Goal: Transaction & Acquisition: Purchase product/service

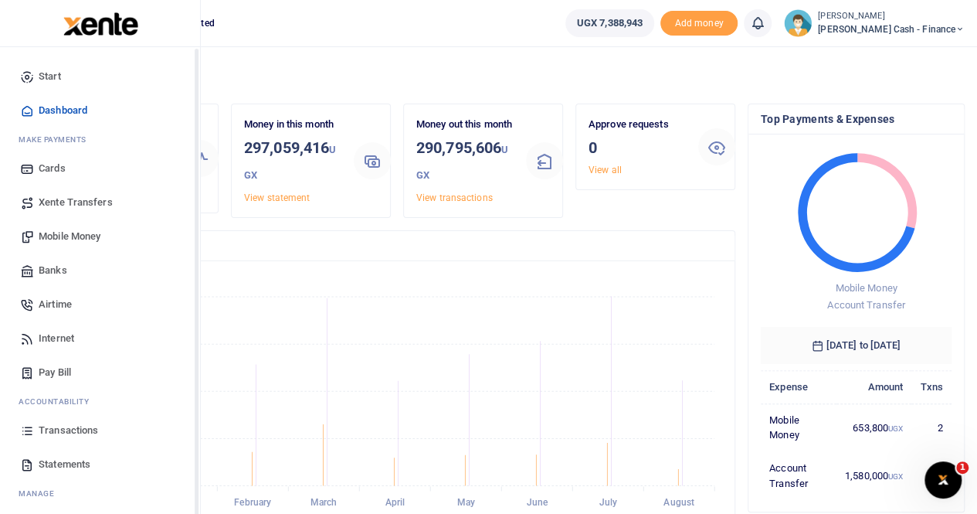
click at [87, 236] on span "Mobile Money" at bounding box center [70, 236] width 62 height 15
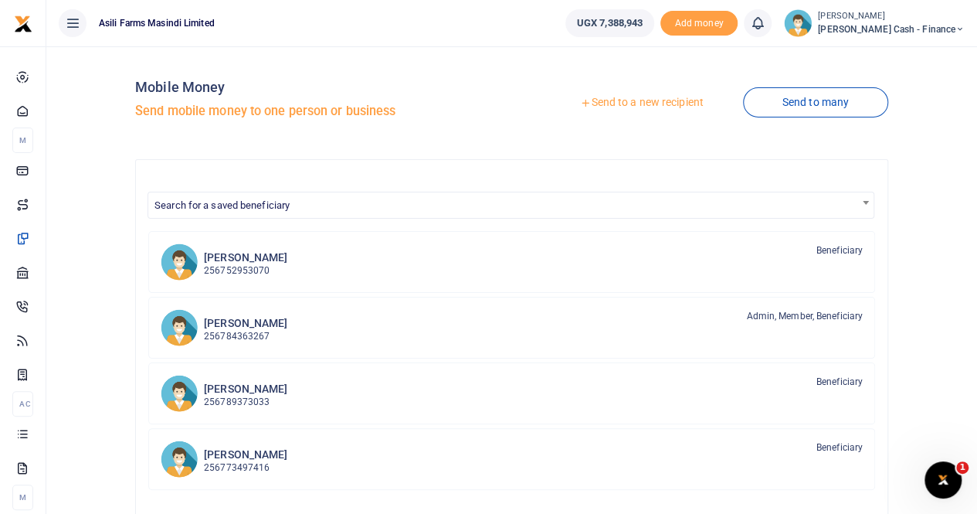
click at [627, 106] on div at bounding box center [488, 257] width 977 height 514
click at [628, 101] on link "Send to a new recipient" at bounding box center [642, 103] width 202 height 28
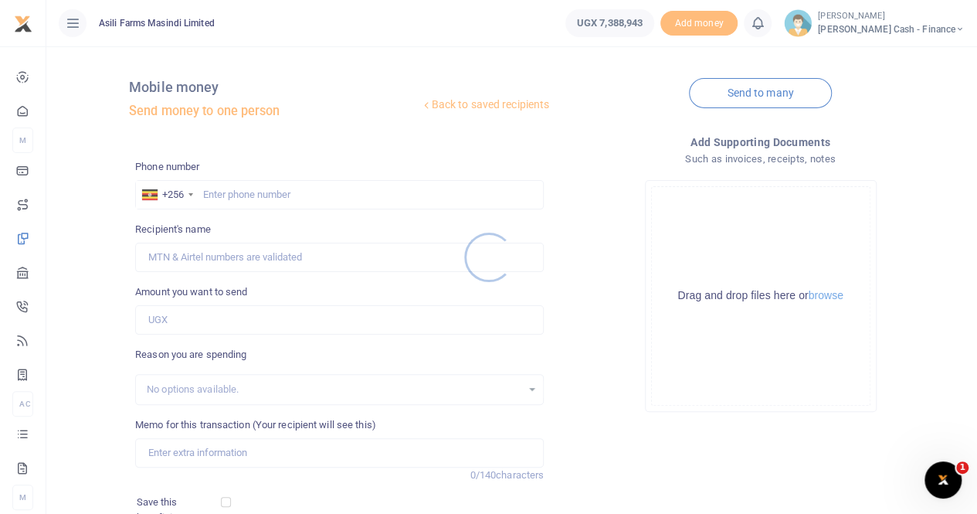
click at [256, 193] on div at bounding box center [488, 257] width 977 height 514
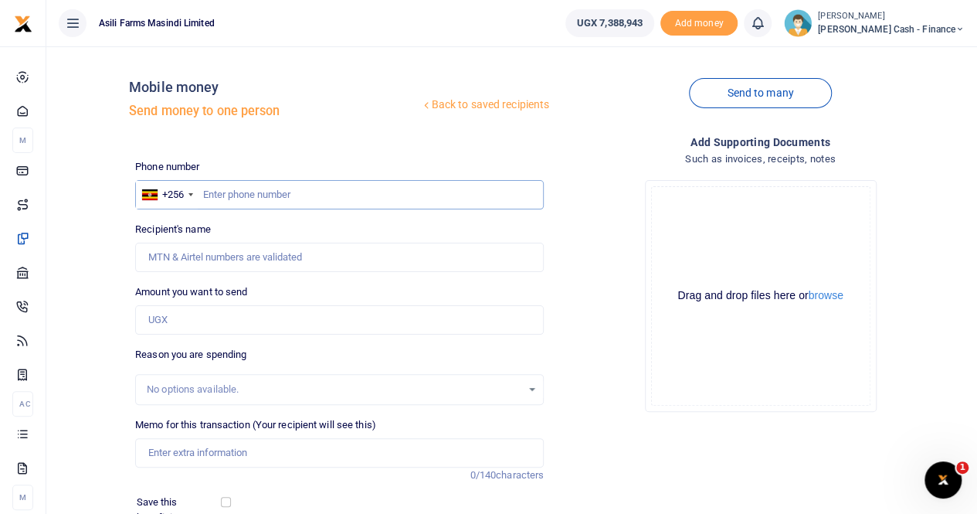
click at [254, 195] on input "text" at bounding box center [339, 194] width 409 height 29
type input "788574961"
type input "Walter Okello"
type input "788574961"
click at [229, 314] on input "Amount you want to send" at bounding box center [339, 319] width 409 height 29
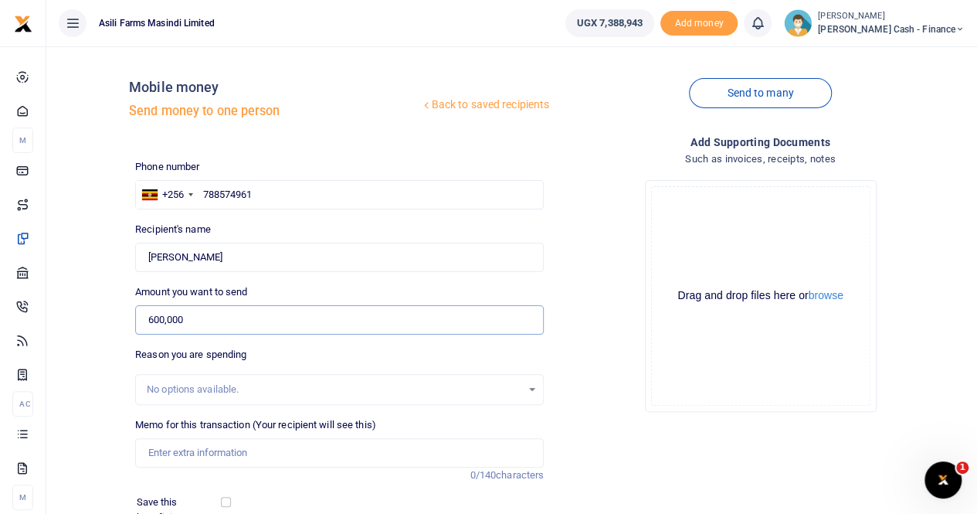
type input "600,000"
click at [219, 450] on input "Memo for this transaction (Your recipient will see this)" at bounding box center [339, 452] width 409 height 29
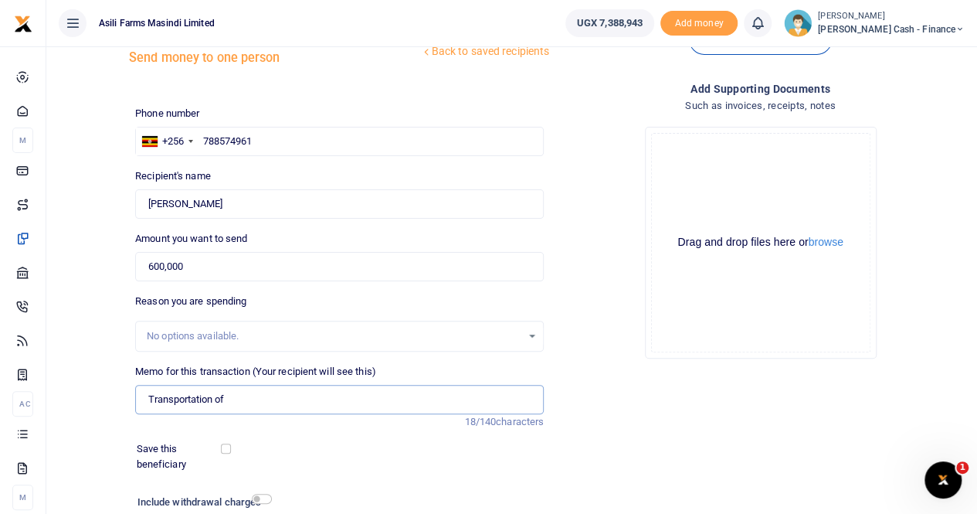
scroll to position [77, 0]
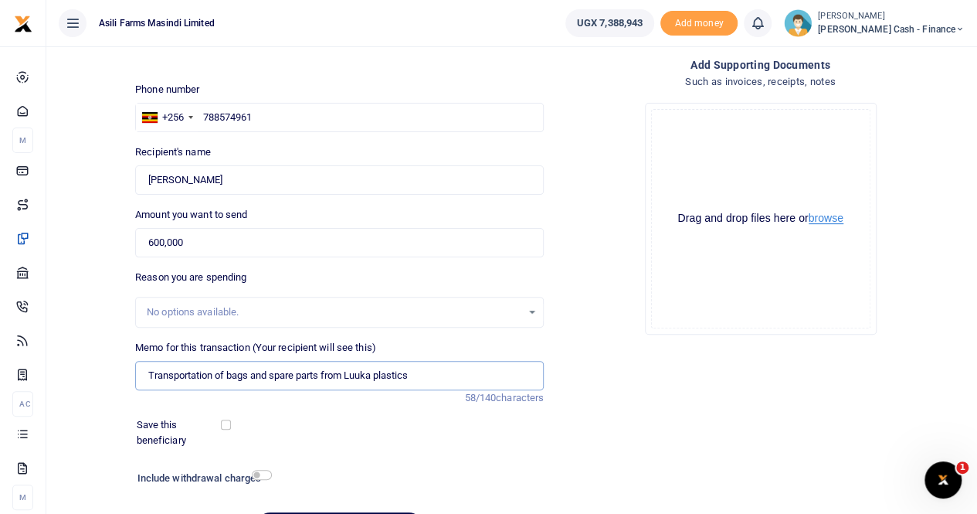
type input "Transportation of bags and spare parts from Luuka plastics"
click at [831, 219] on button "browse" at bounding box center [826, 218] width 35 height 12
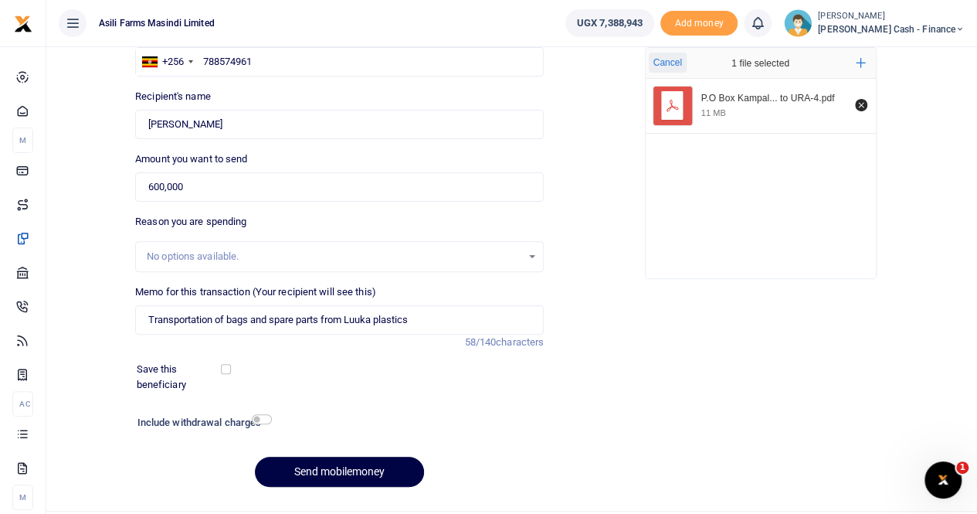
scroll to position [168, 0]
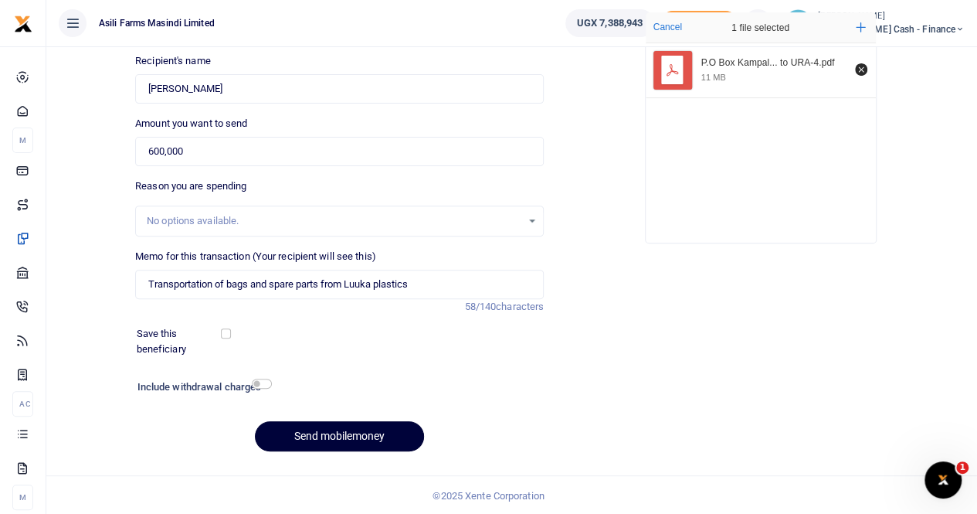
click at [329, 435] on button "Send mobilemoney" at bounding box center [339, 436] width 169 height 30
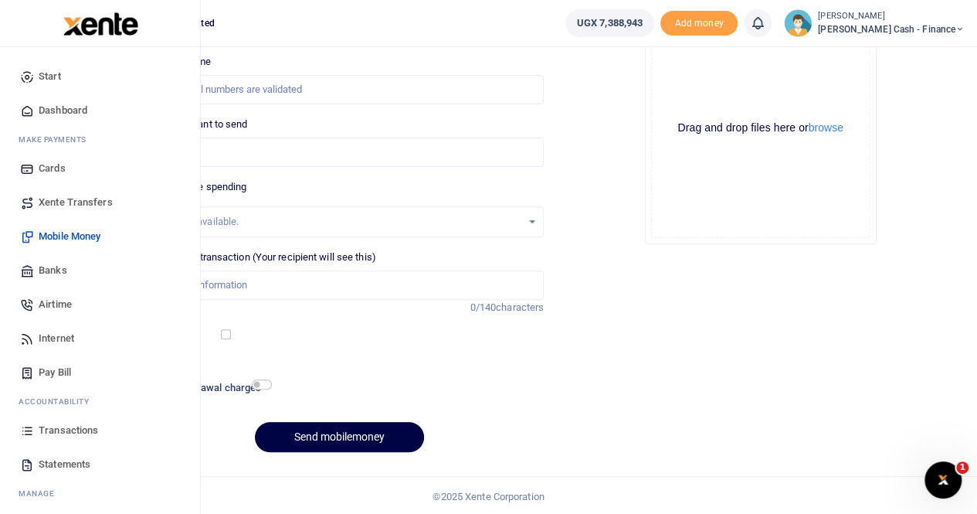
click at [64, 429] on span "Transactions" at bounding box center [68, 430] width 59 height 15
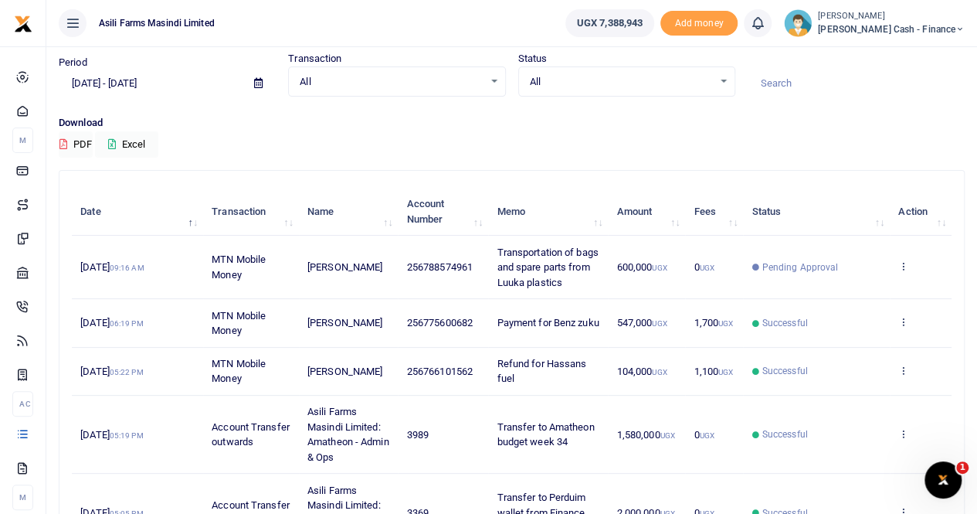
scroll to position [77, 0]
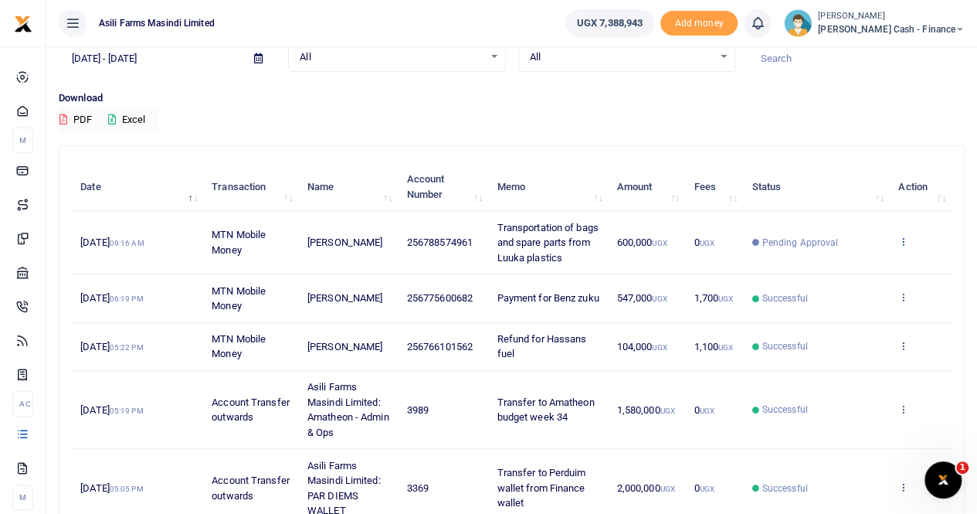
click at [906, 239] on icon at bounding box center [903, 241] width 10 height 11
click at [857, 263] on link "View details" at bounding box center [847, 267] width 122 height 22
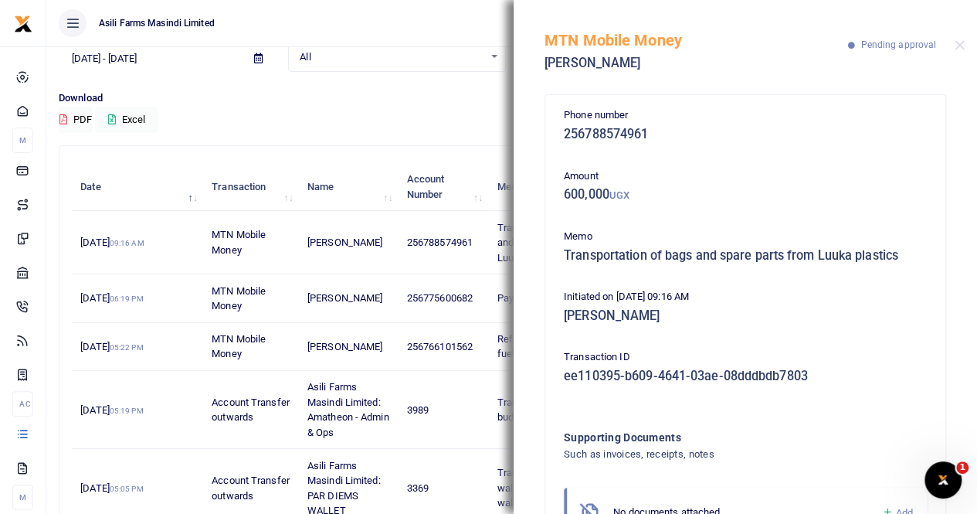
scroll to position [73, 0]
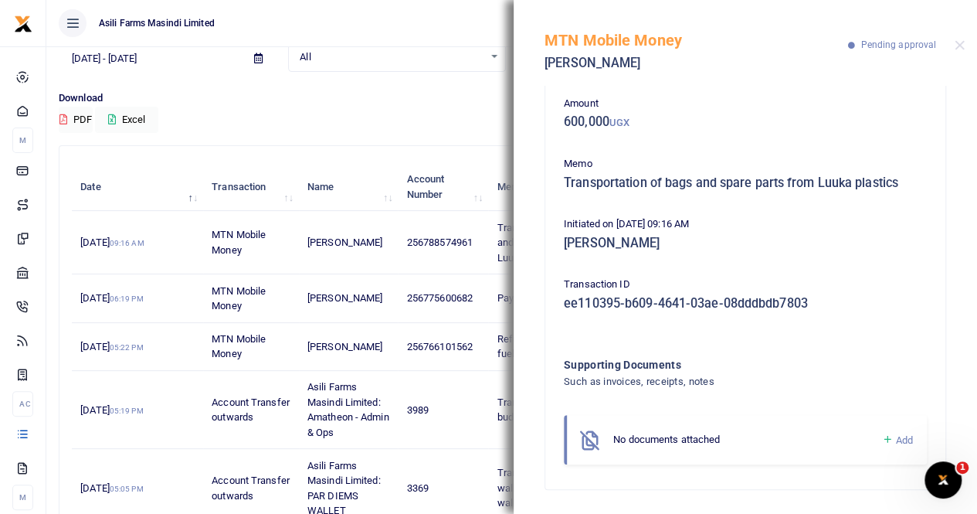
click at [896, 436] on span "Add" at bounding box center [904, 440] width 17 height 12
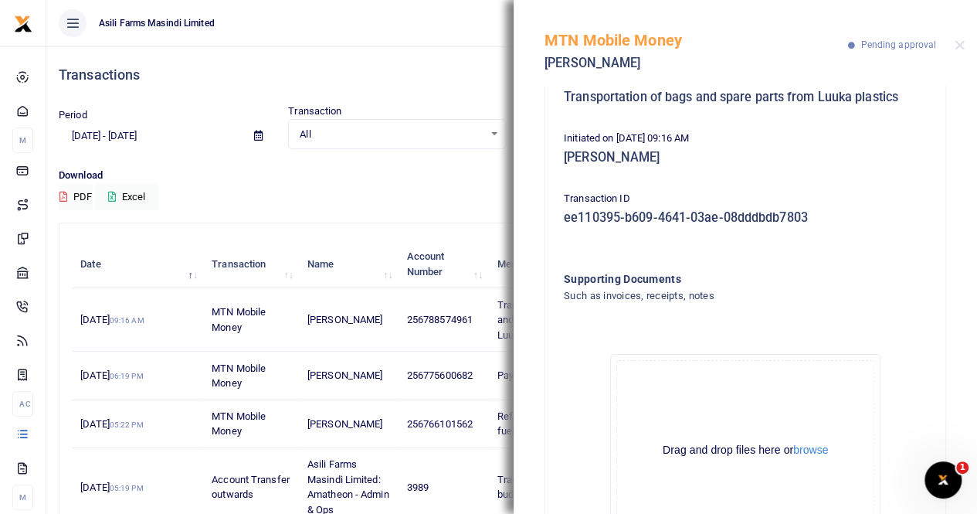
scroll to position [247, 0]
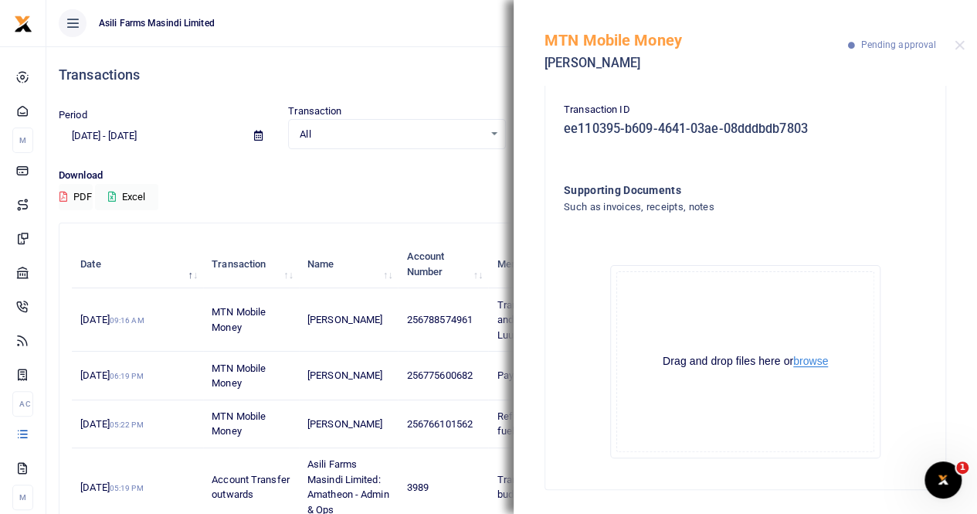
click at [799, 362] on button "browse" at bounding box center [810, 361] width 35 height 12
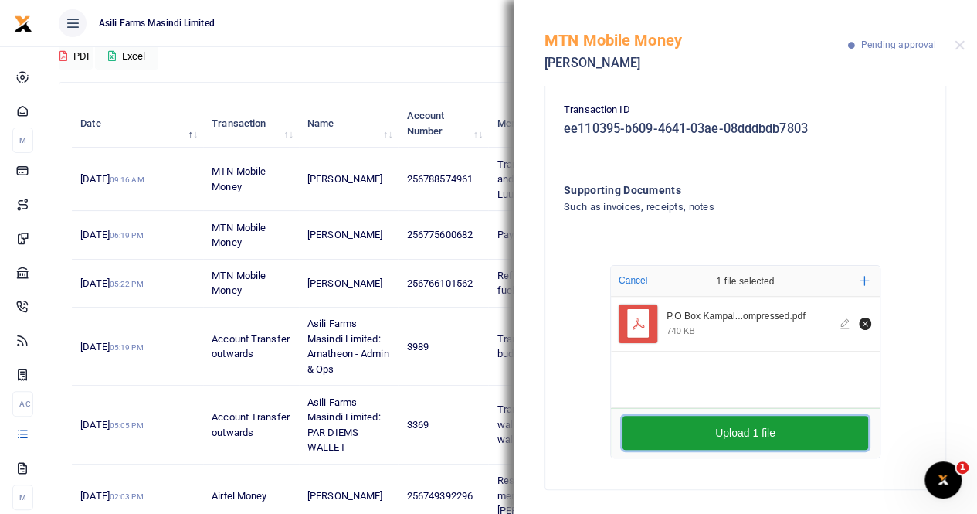
scroll to position [463, 0]
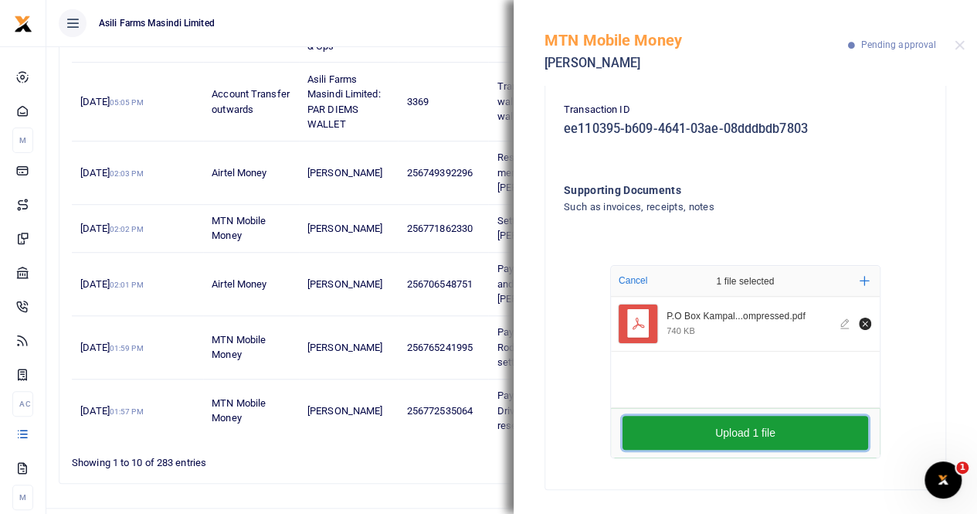
click at [765, 422] on button "Upload 1 file" at bounding box center [746, 433] width 246 height 34
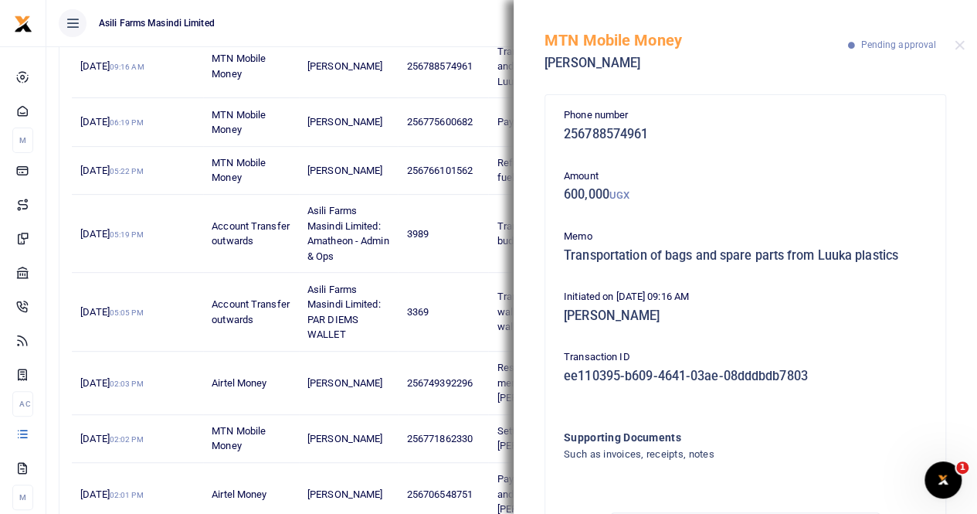
scroll to position [77, 0]
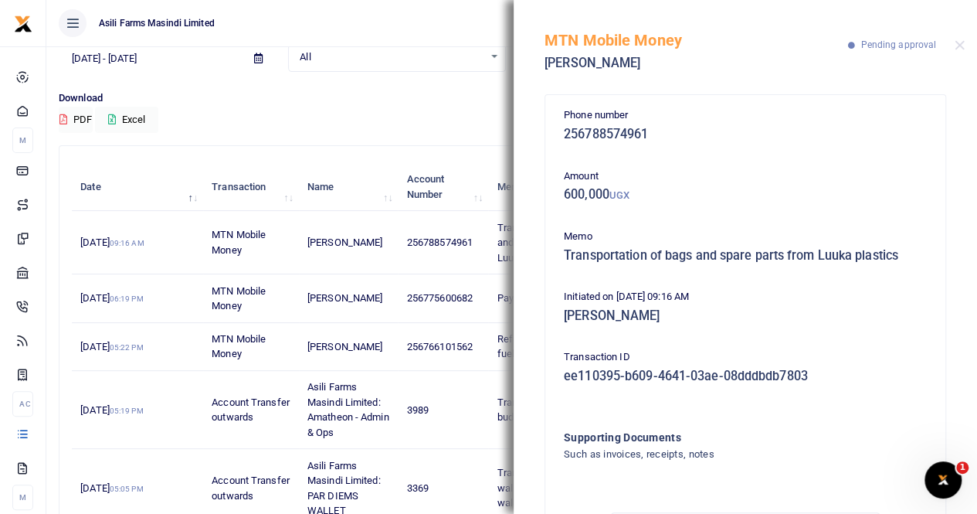
click at [962, 38] on div "MTN Mobile Money Walter Okello Pending approval" at bounding box center [745, 43] width 463 height 86
click at [962, 47] on button "Close" at bounding box center [960, 45] width 10 height 10
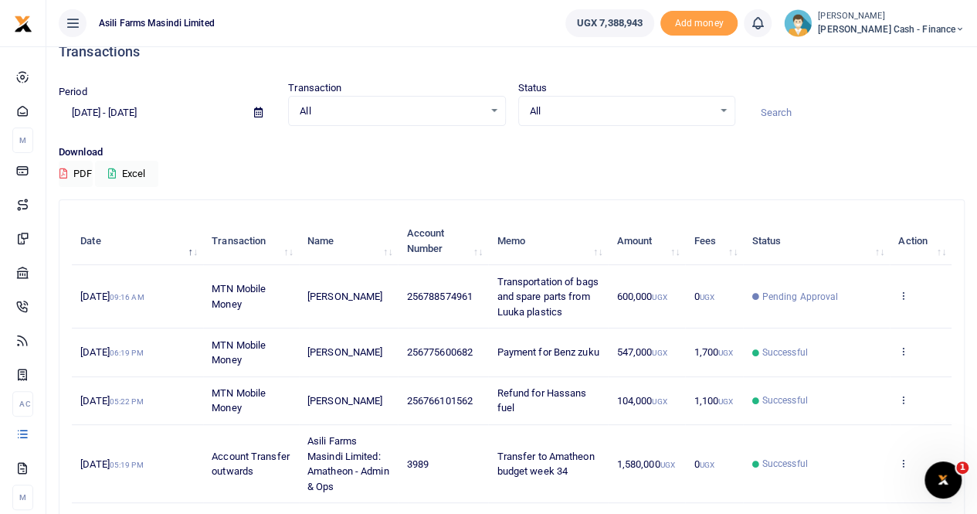
scroll to position [0, 0]
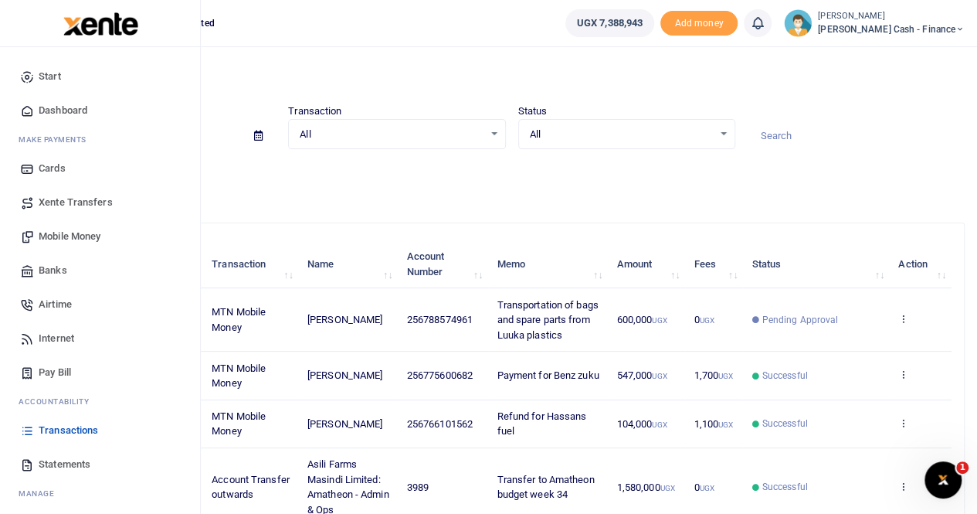
click at [74, 236] on span "Mobile Money" at bounding box center [70, 236] width 62 height 15
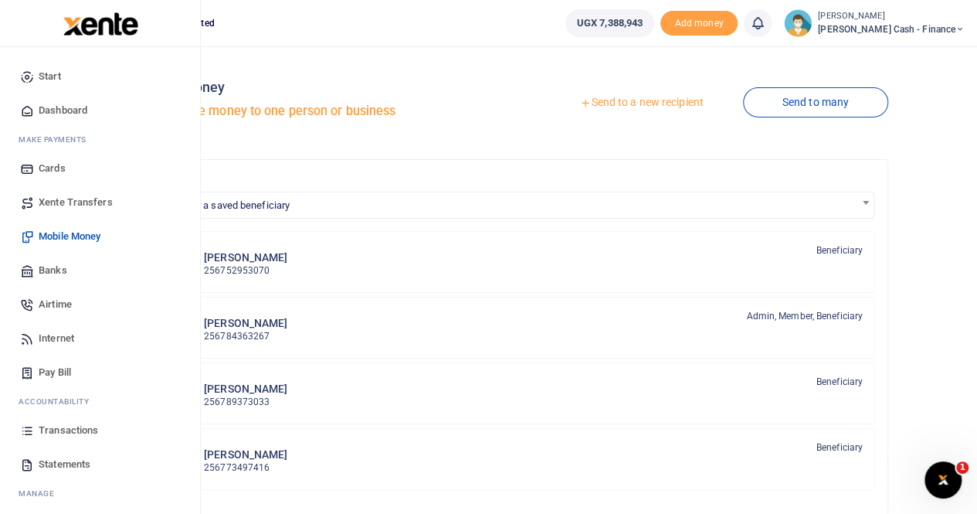
click at [57, 271] on span "Banks" at bounding box center [53, 270] width 29 height 15
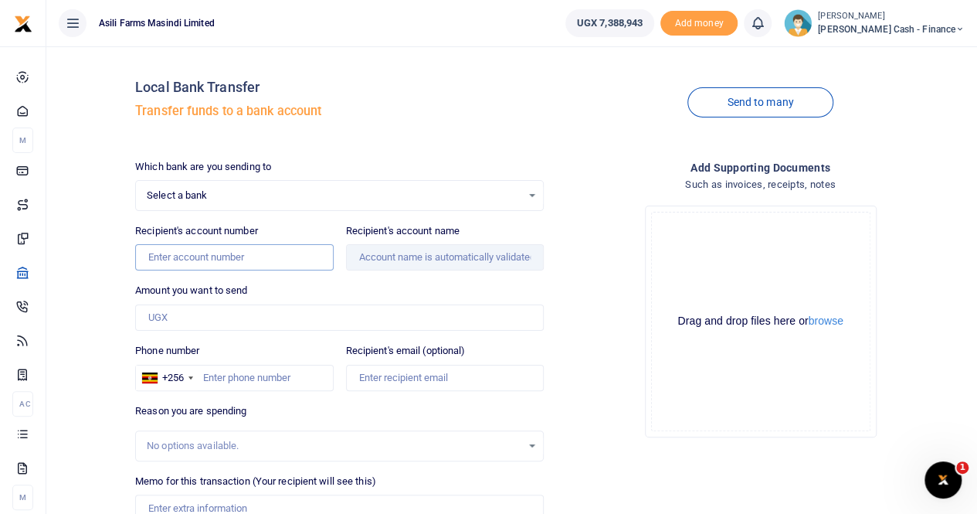
click at [181, 255] on input "Recipient's account number" at bounding box center [234, 257] width 198 height 26
paste input "206206000140"
type input "206206000140"
click at [250, 192] on span "Select a bank" at bounding box center [334, 195] width 375 height 15
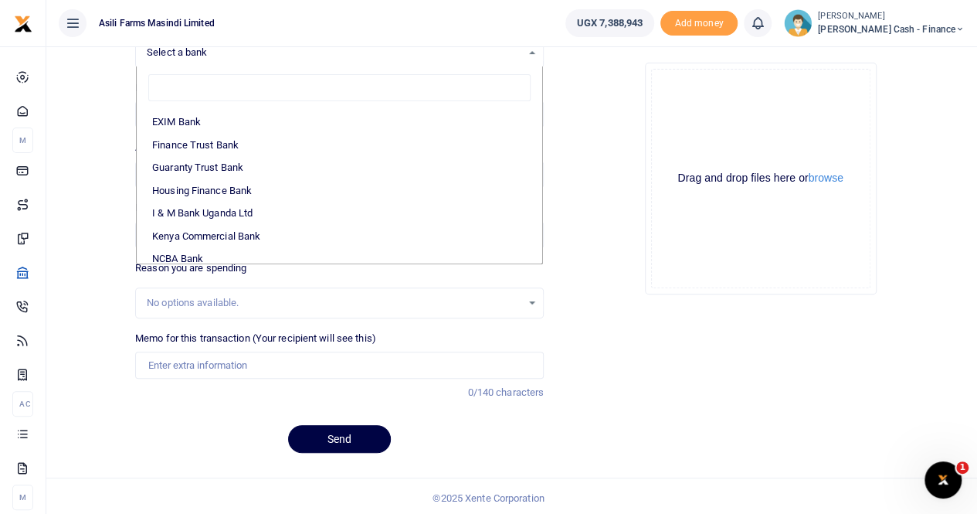
scroll to position [229, 0]
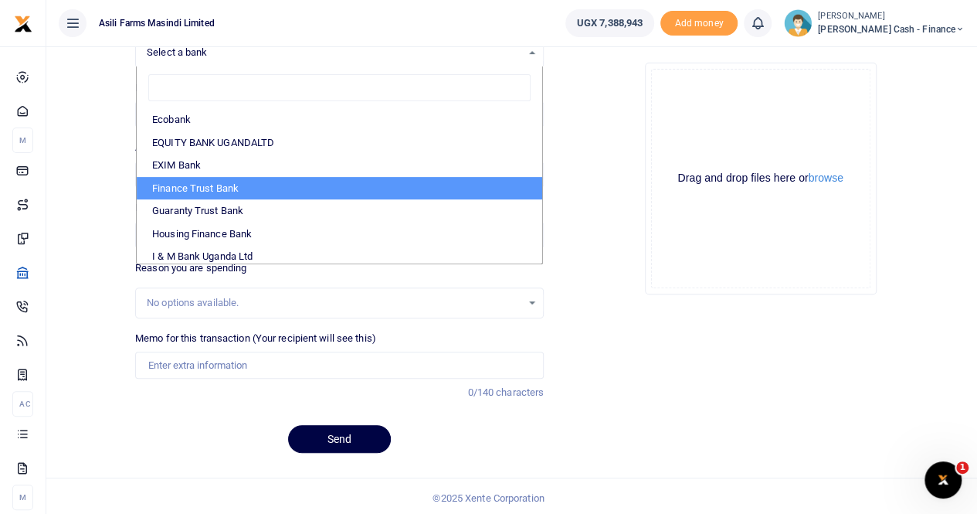
click at [224, 182] on li "Finance Trust Bank" at bounding box center [340, 188] width 406 height 23
select select "FTB"
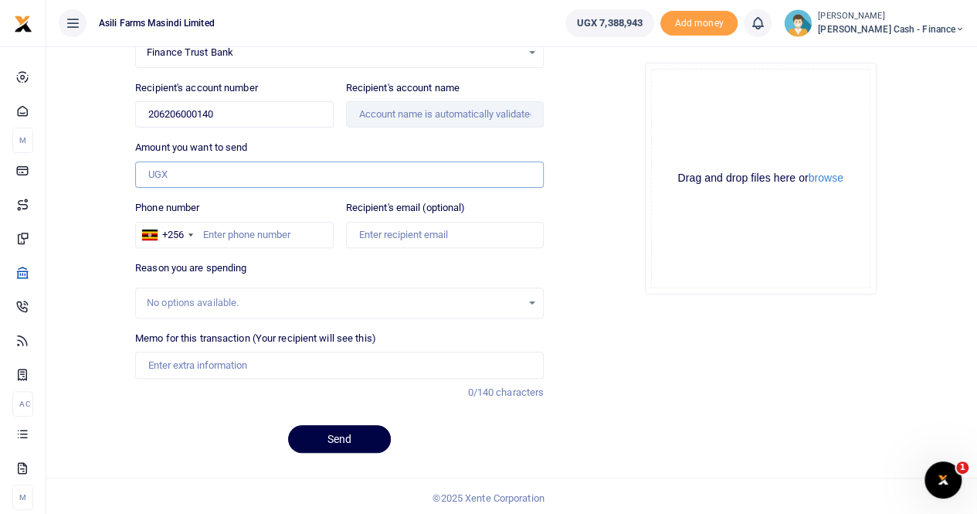
click at [192, 164] on input "Amount you want to send" at bounding box center [339, 174] width 409 height 26
paste input "2,400,000"
type input "2,400,000"
click at [184, 366] on input "Memo for this transaction (Your recipient will see this)" at bounding box center [339, 364] width 409 height 26
paste input "QUICK AND SMART SOLUTIONS"
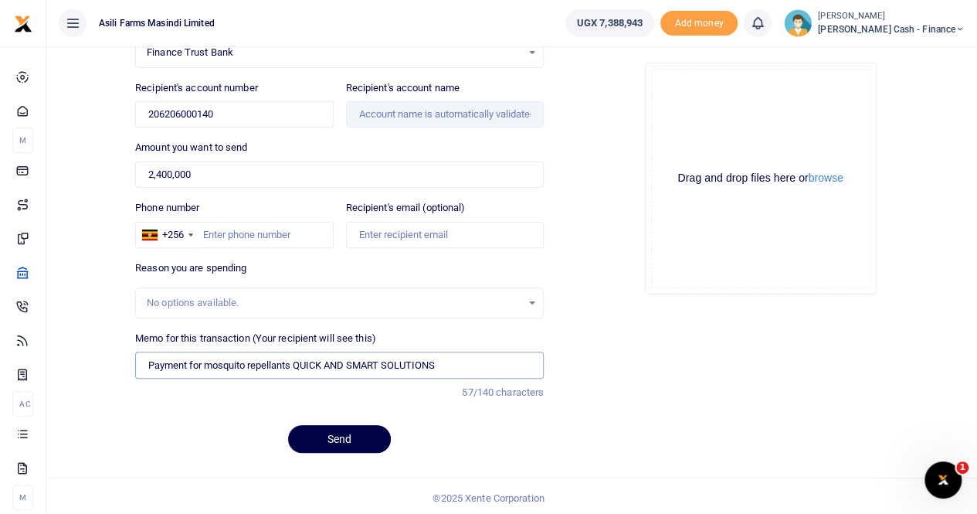
click at [292, 362] on input "Payment for mosquito repellants QUICK AND SMART SOLUTIONS" at bounding box center [339, 364] width 409 height 26
drag, startPoint x: 437, startPoint y: 364, endPoint x: 579, endPoint y: 385, distance: 143.7
click at [579, 385] on div "Which bank are you sending to Finance Trust Bank Select an option... Select a b…" at bounding box center [550, 241] width 842 height 450
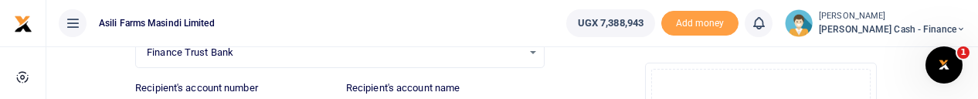
type input "Payment for mosquito repellants to Quick and smart solutions"
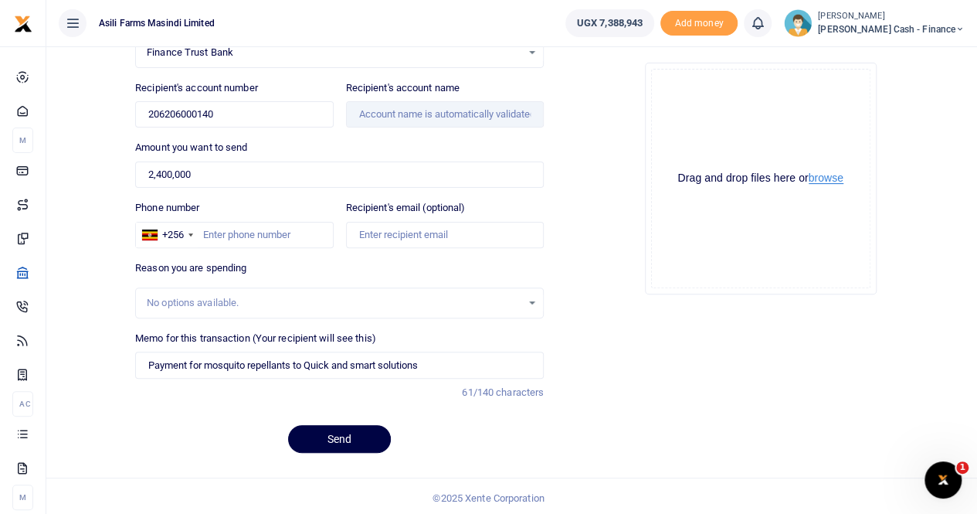
click at [827, 174] on button "browse" at bounding box center [826, 178] width 35 height 12
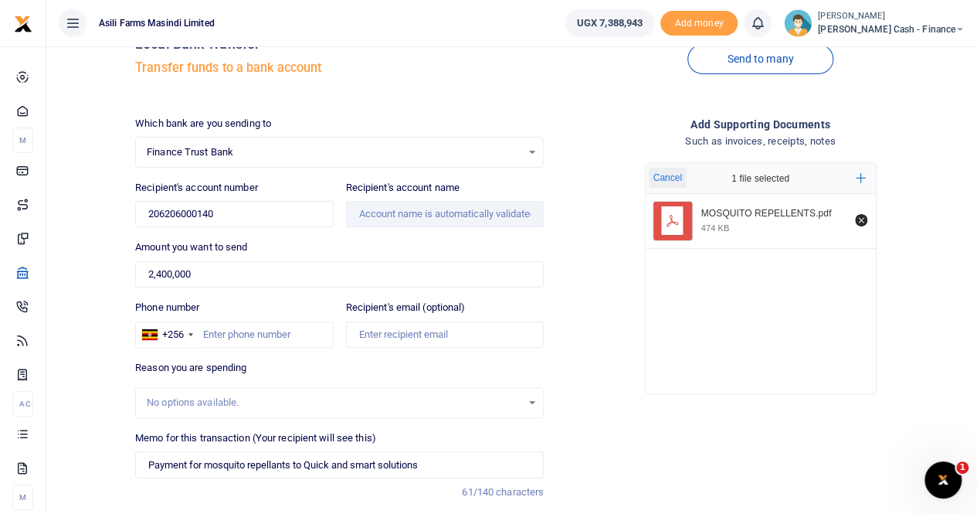
scroll to position [77, 0]
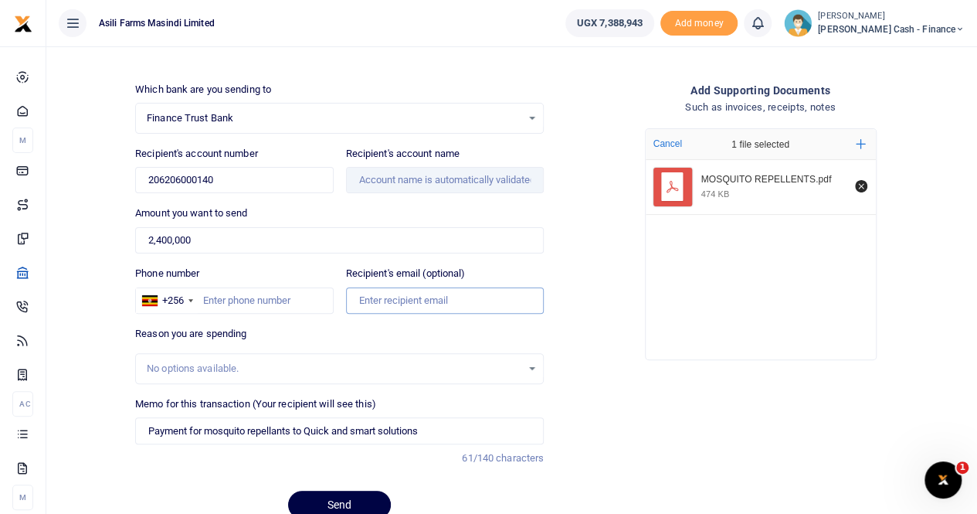
click at [386, 301] on input "Recipient's email (optional)" at bounding box center [445, 300] width 198 height 26
click at [226, 303] on input "Phone number" at bounding box center [234, 300] width 198 height 26
type input "759515822"
click at [397, 185] on input "Recipient's account name" at bounding box center [445, 180] width 198 height 26
click at [375, 177] on input "Recipient's account name" at bounding box center [445, 180] width 198 height 26
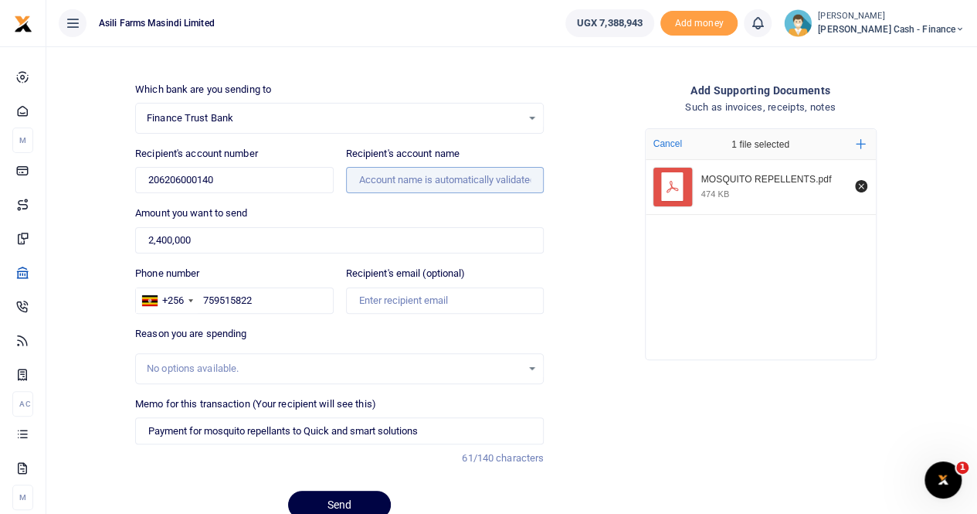
click at [375, 177] on input "Recipient's account name" at bounding box center [445, 180] width 198 height 26
click at [145, 178] on input "206206000140" at bounding box center [234, 180] width 198 height 26
click at [382, 182] on input "Recipient's account name" at bounding box center [445, 180] width 198 height 26
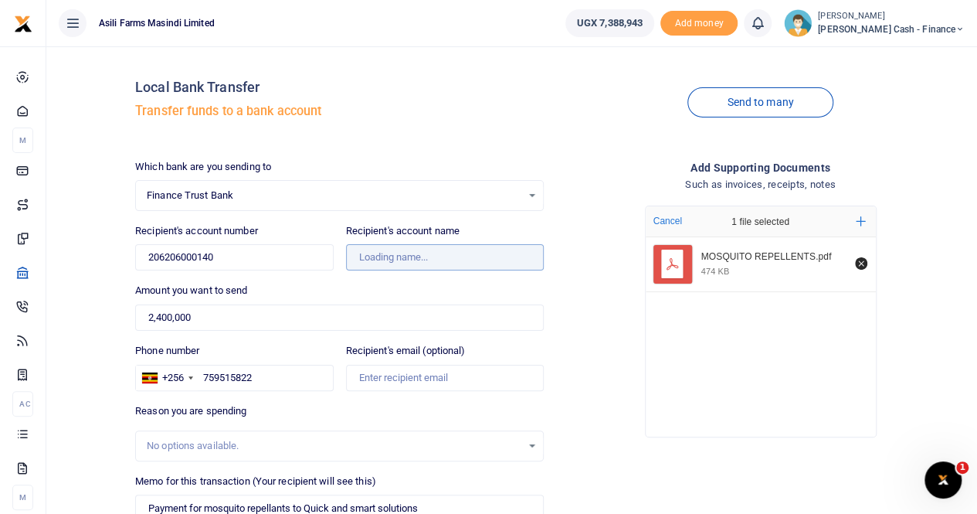
scroll to position [0, 0]
click at [280, 199] on span "Finance Trust Bank" at bounding box center [334, 195] width 375 height 15
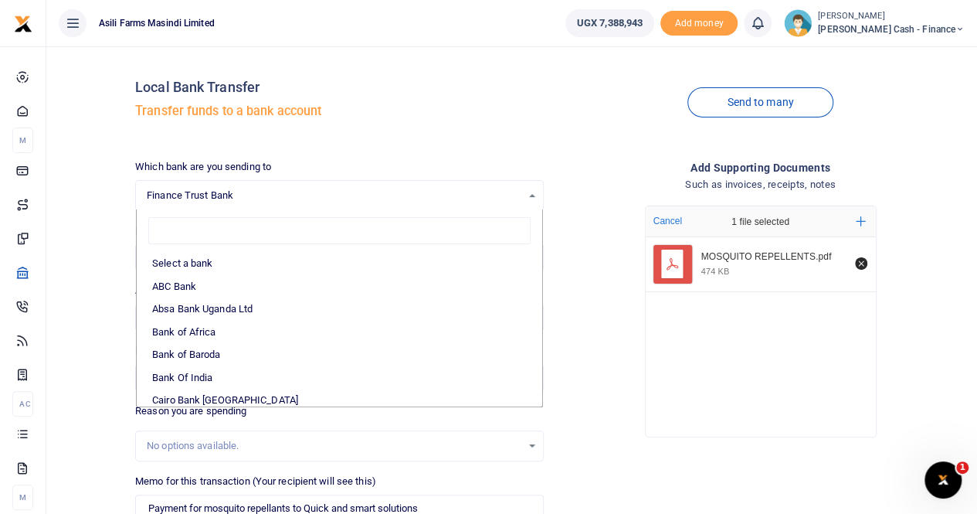
click at [282, 195] on span "Finance Trust Bank" at bounding box center [334, 195] width 375 height 15
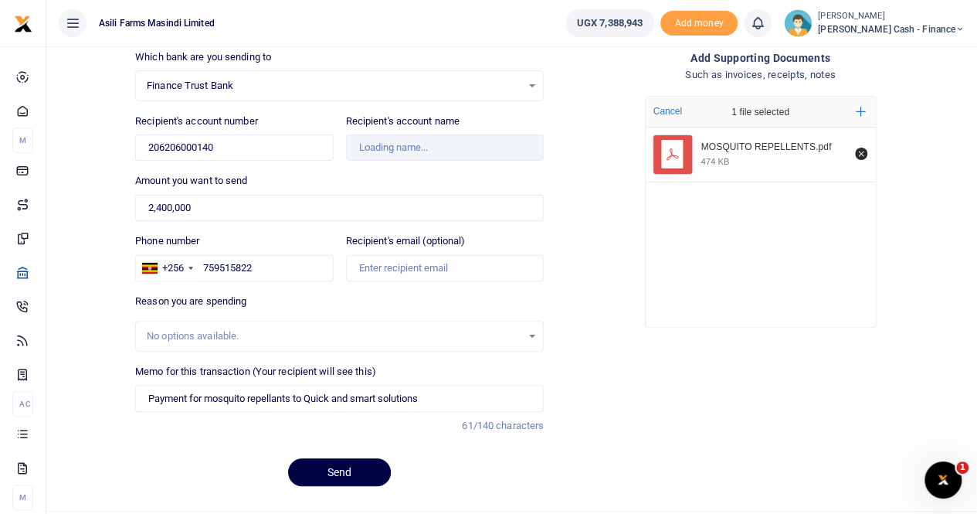
scroll to position [143, 0]
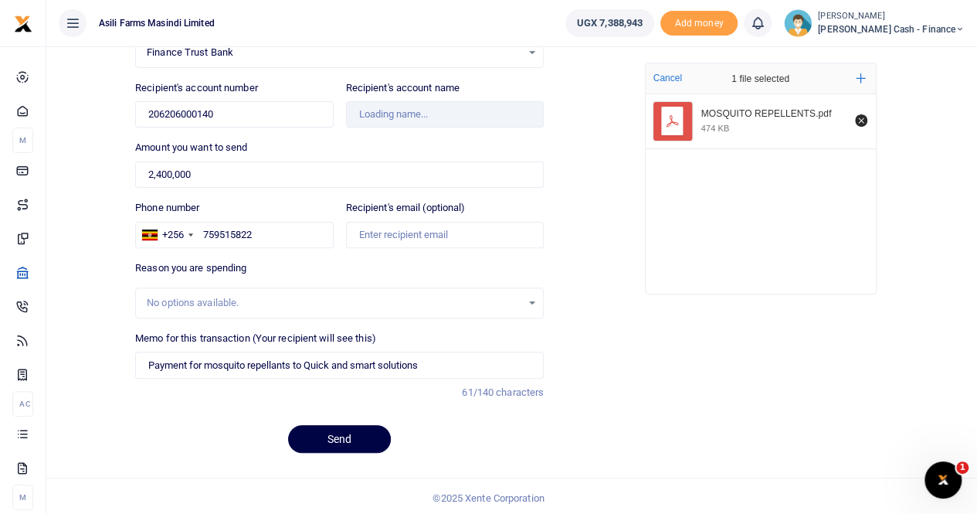
click at [253, 297] on div "No options available." at bounding box center [334, 302] width 375 height 15
type input "Quick And Smart Solutions"
click at [326, 438] on button "Send" at bounding box center [339, 439] width 103 height 28
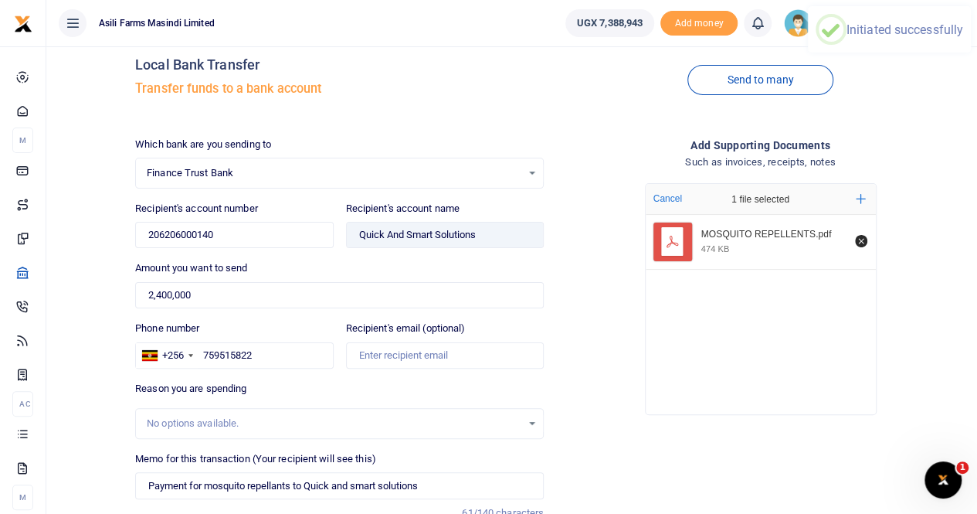
scroll to position [0, 0]
